Goal: Find specific page/section: Find specific page/section

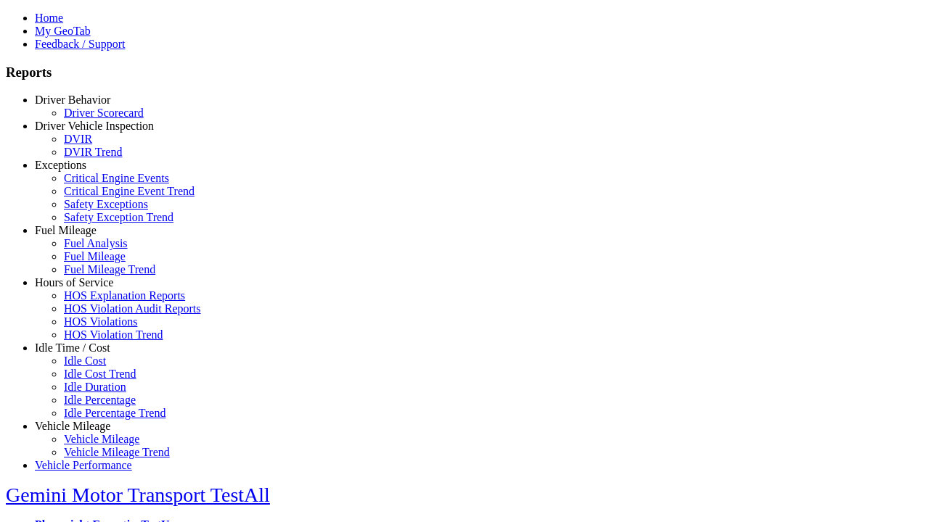
click at [83, 289] on link "Hours of Service" at bounding box center [74, 282] width 78 height 12
click at [94, 302] on link "HOS Explanation Reports" at bounding box center [124, 295] width 121 height 12
